Goal: Task Accomplishment & Management: Manage account settings

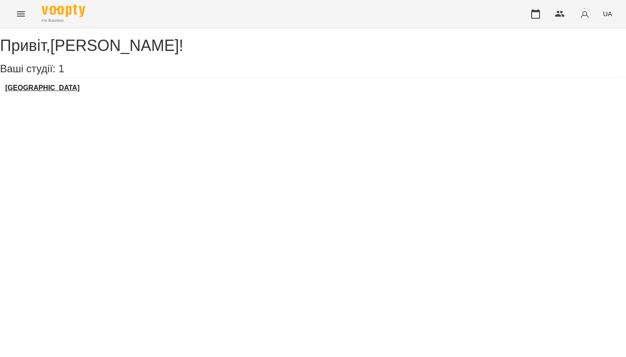
click at [61, 92] on h3 "[GEOGRAPHIC_DATA]" at bounding box center [42, 88] width 74 height 8
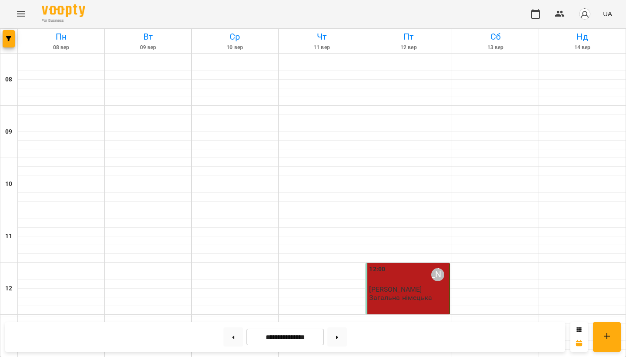
scroll to position [318, 0]
drag, startPoint x: 399, startPoint y: 192, endPoint x: 340, endPoint y: 339, distance: 158.9
click at [340, 339] on button at bounding box center [337, 336] width 20 height 19
type input "**********"
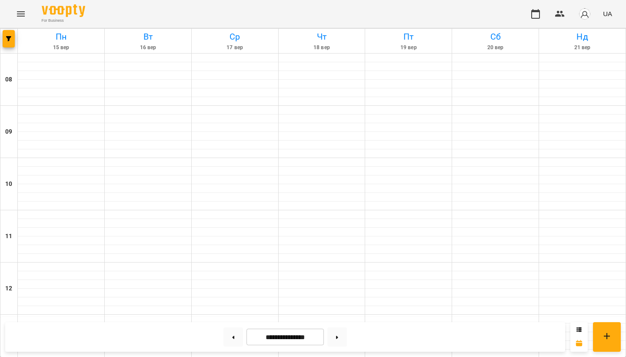
scroll to position [451, 0]
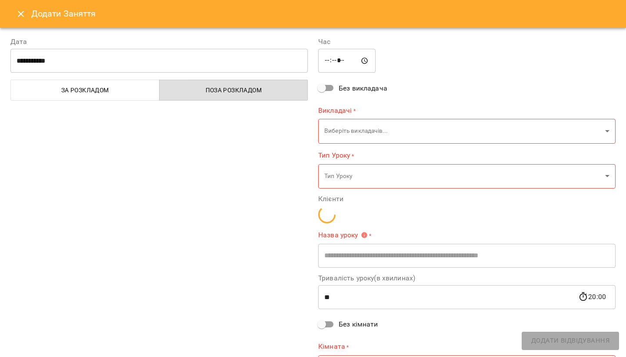
type input "**********"
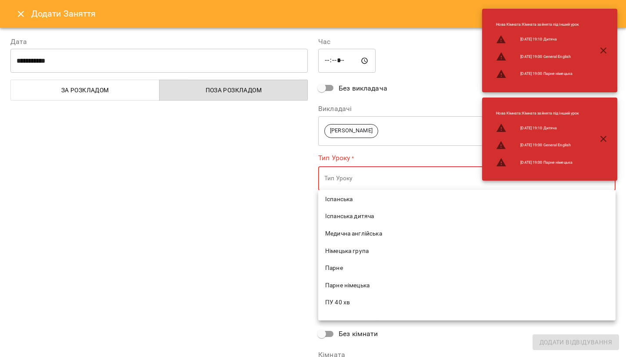
scroll to position [243, 0]
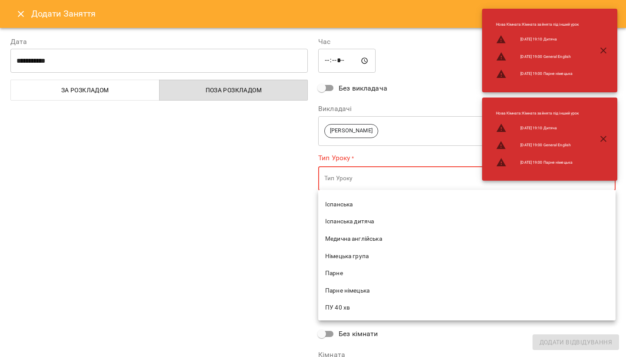
click at [349, 253] on span "Німецька група" at bounding box center [467, 256] width 284 height 9
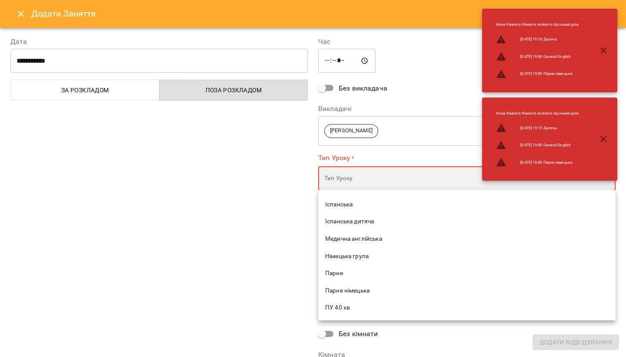
type input "**********"
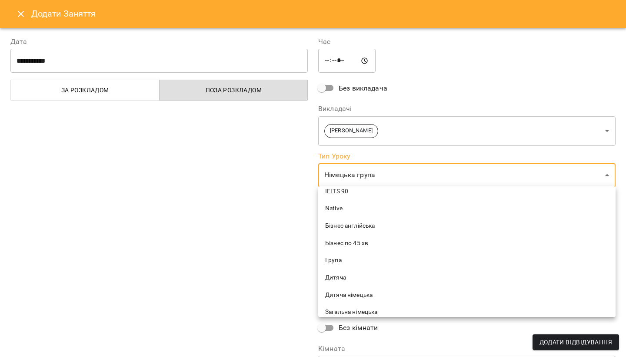
scroll to position [163, 0]
click at [363, 243] on span "Загальна німецька" at bounding box center [467, 245] width 284 height 9
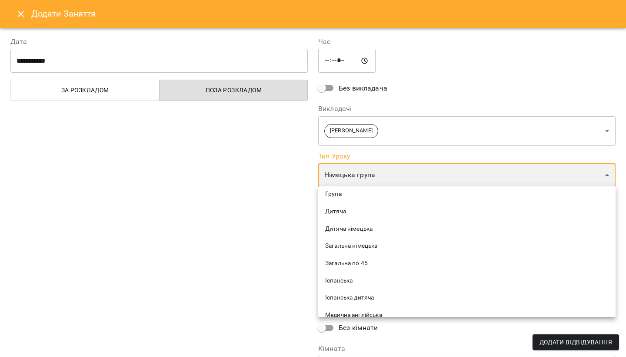
type input "**********"
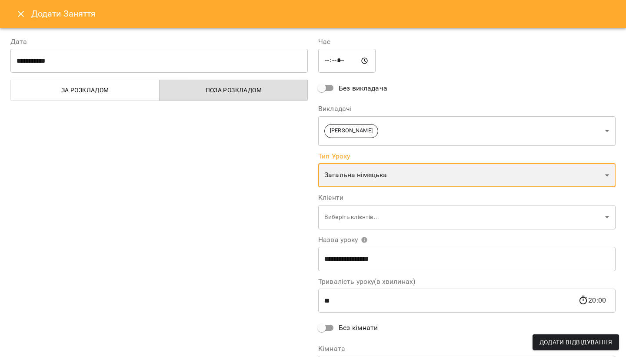
scroll to position [17, 0]
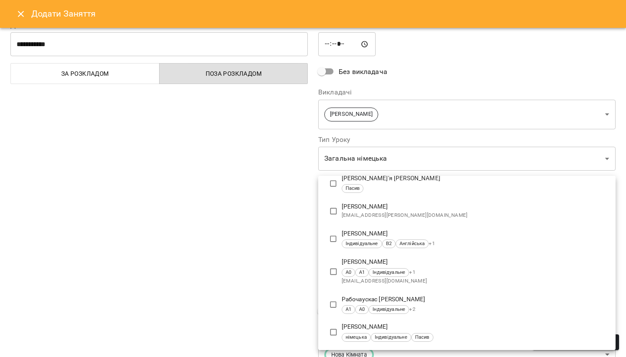
scroll to position [327, 0]
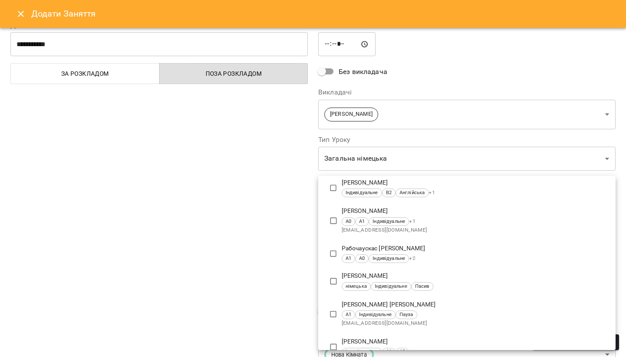
click at [443, 217] on div "А0 А1 Індивідуальне + 1" at bounding box center [475, 221] width 267 height 9
type input "**********"
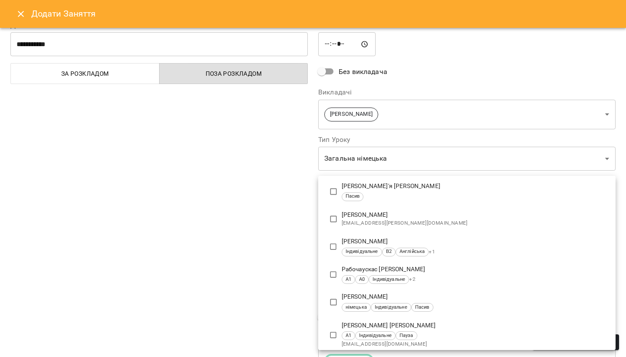
click at [232, 287] on div at bounding box center [313, 178] width 626 height 357
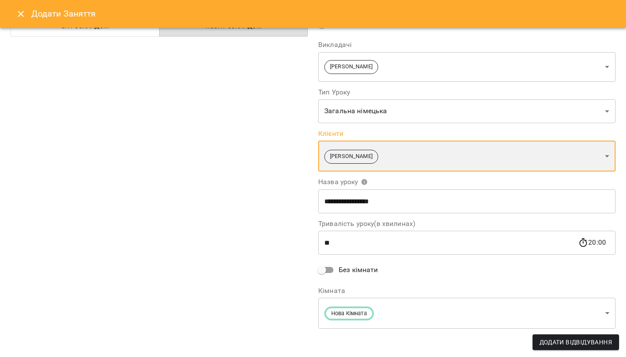
scroll to position [63, 0]
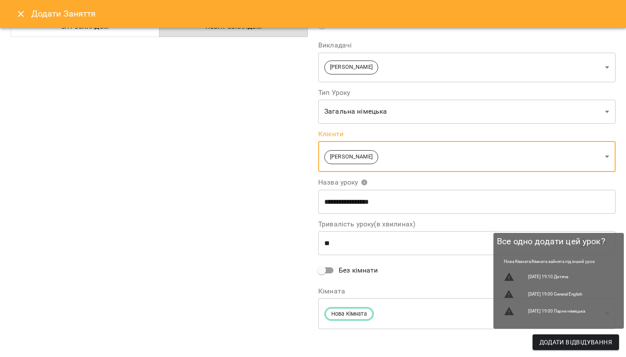
click at [554, 344] on span "Додати Відвідування" at bounding box center [576, 342] width 73 height 10
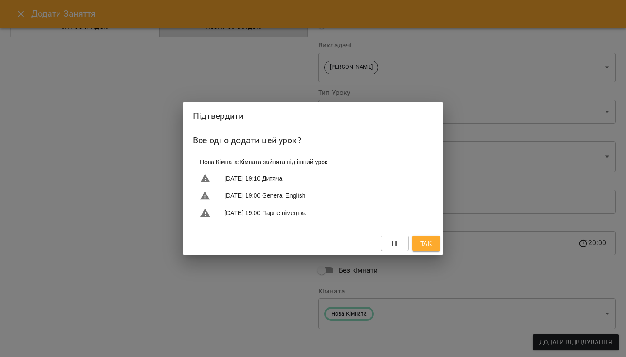
click at [428, 244] on span "Так" at bounding box center [426, 243] width 11 height 10
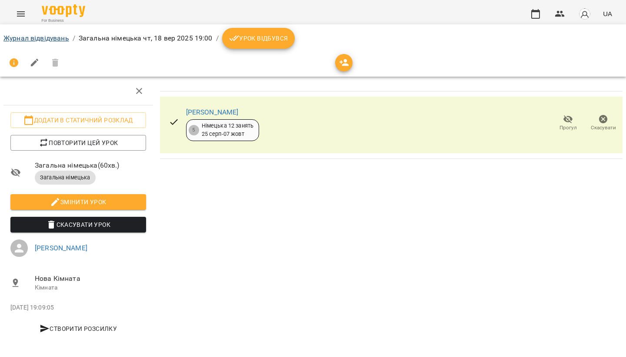
drag, startPoint x: 341, startPoint y: 72, endPoint x: 39, endPoint y: 36, distance: 303.9
click at [39, 36] on link "Журнал відвідувань" at bounding box center [36, 38] width 66 height 8
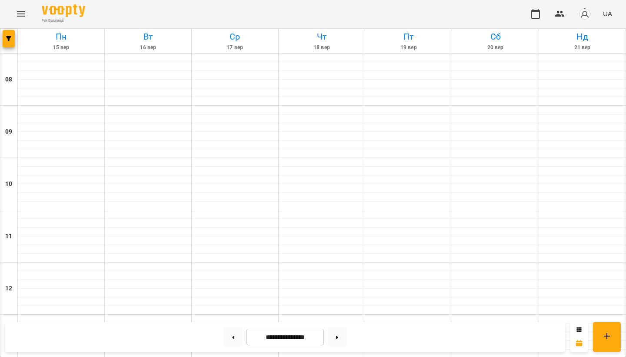
scroll to position [518, 0]
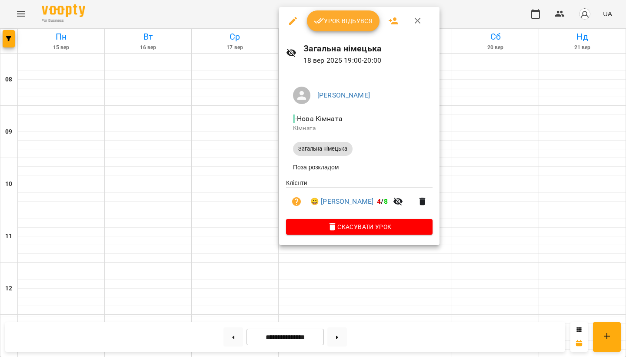
click at [329, 13] on button "Урок відбувся" at bounding box center [343, 20] width 73 height 21
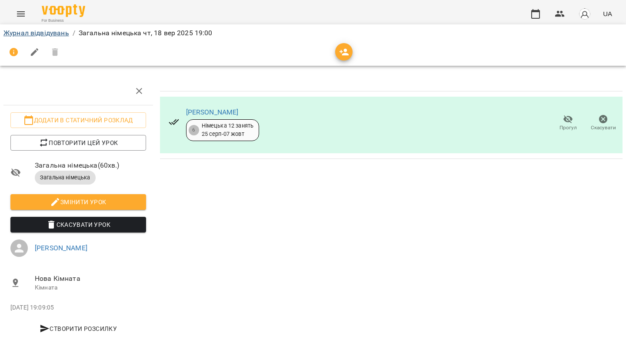
click at [53, 32] on link "Журнал відвідувань" at bounding box center [36, 33] width 66 height 8
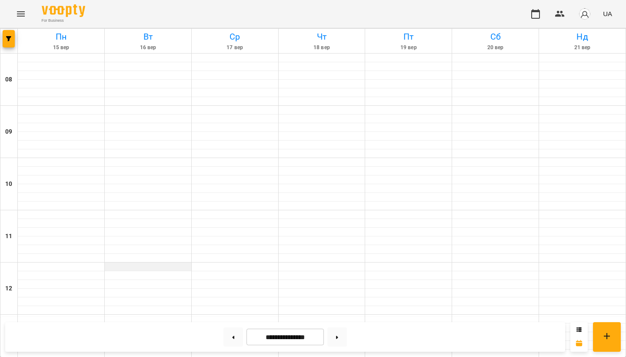
scroll to position [518, 0]
